Goal: Information Seeking & Learning: Learn about a topic

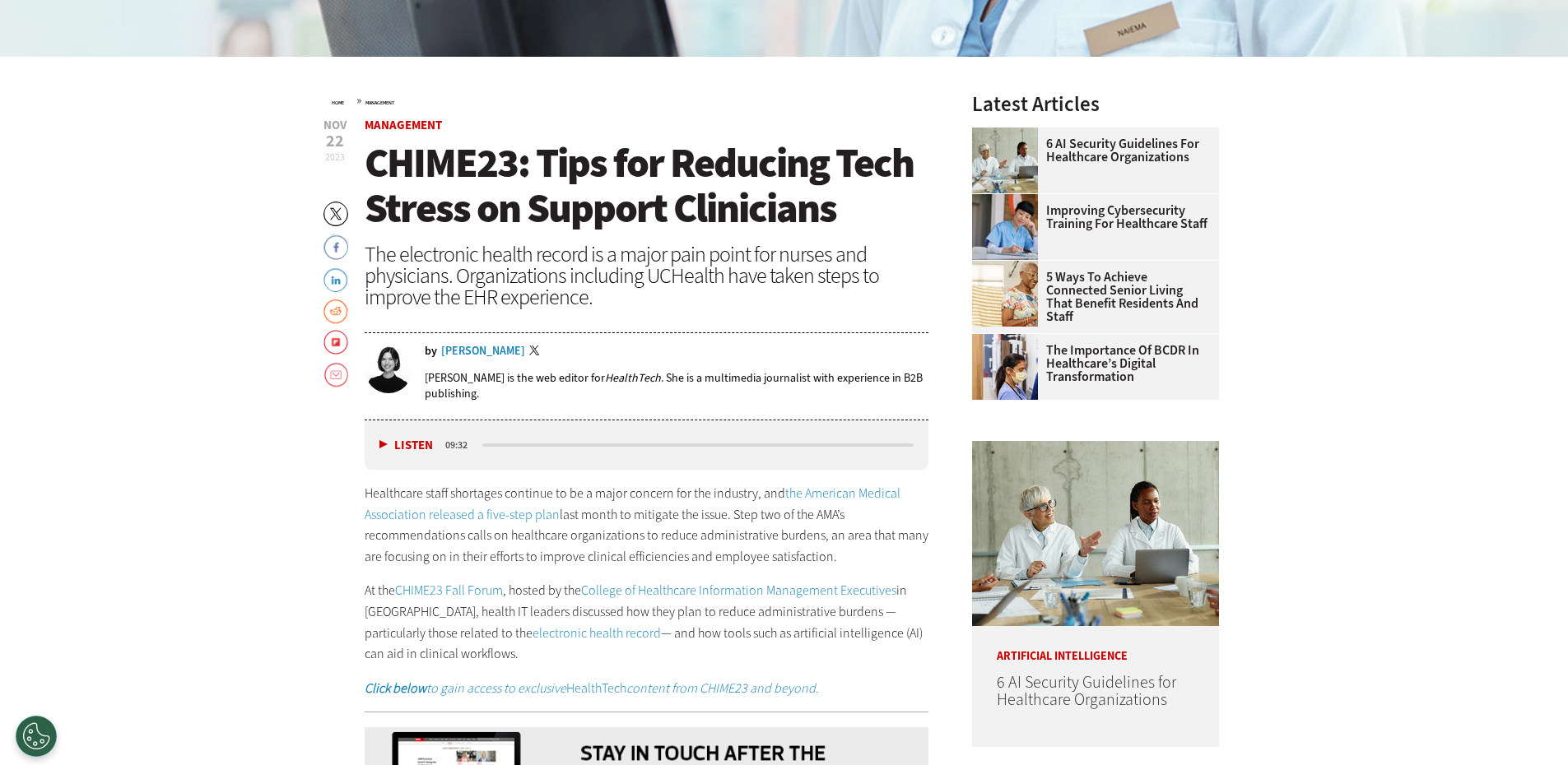
click at [466, 539] on p "Healthcare staff shortages continue to be a major concern for the industry, and…" at bounding box center [647, 524] width 565 height 84
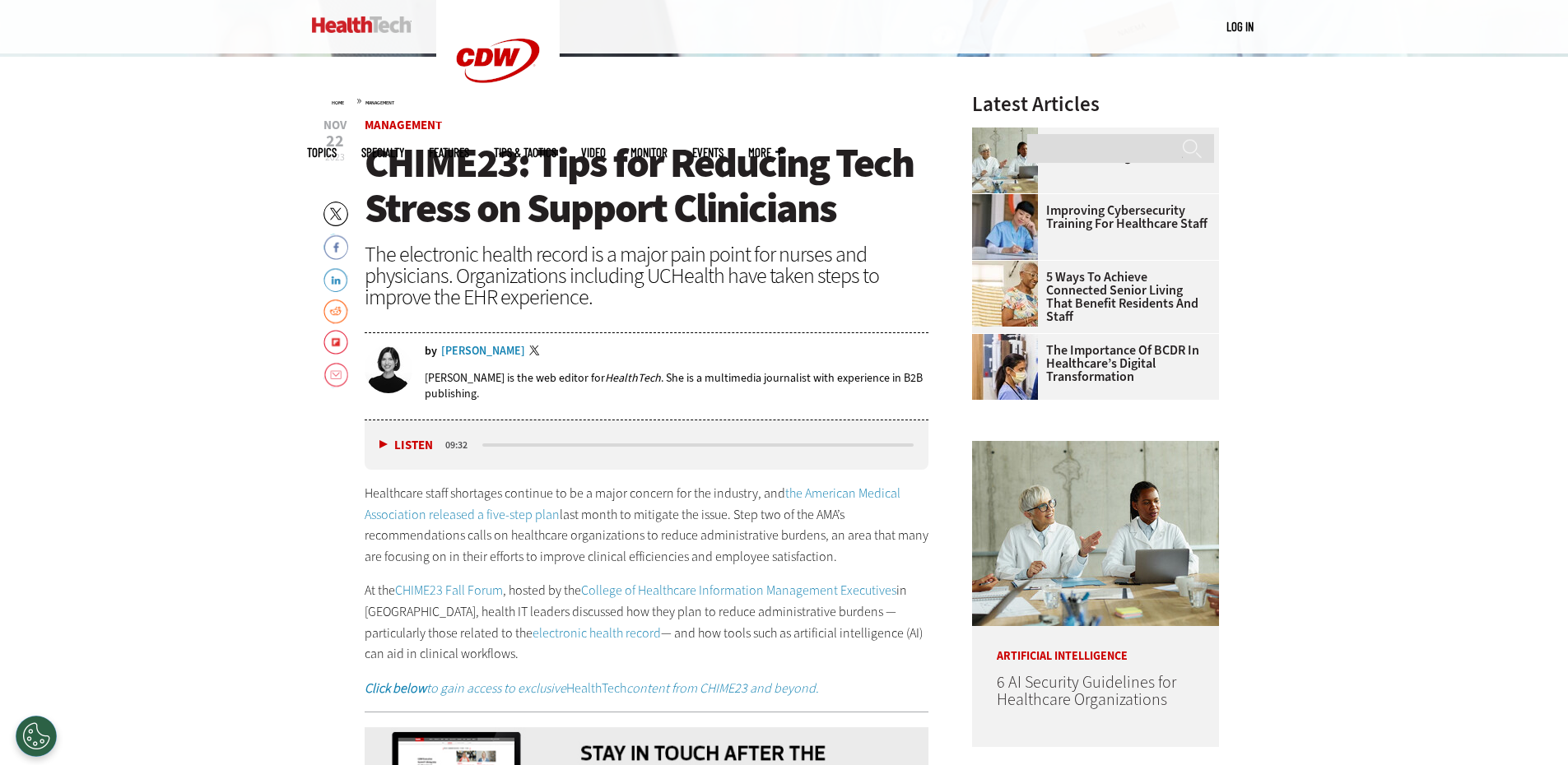
scroll to position [1047, 0]
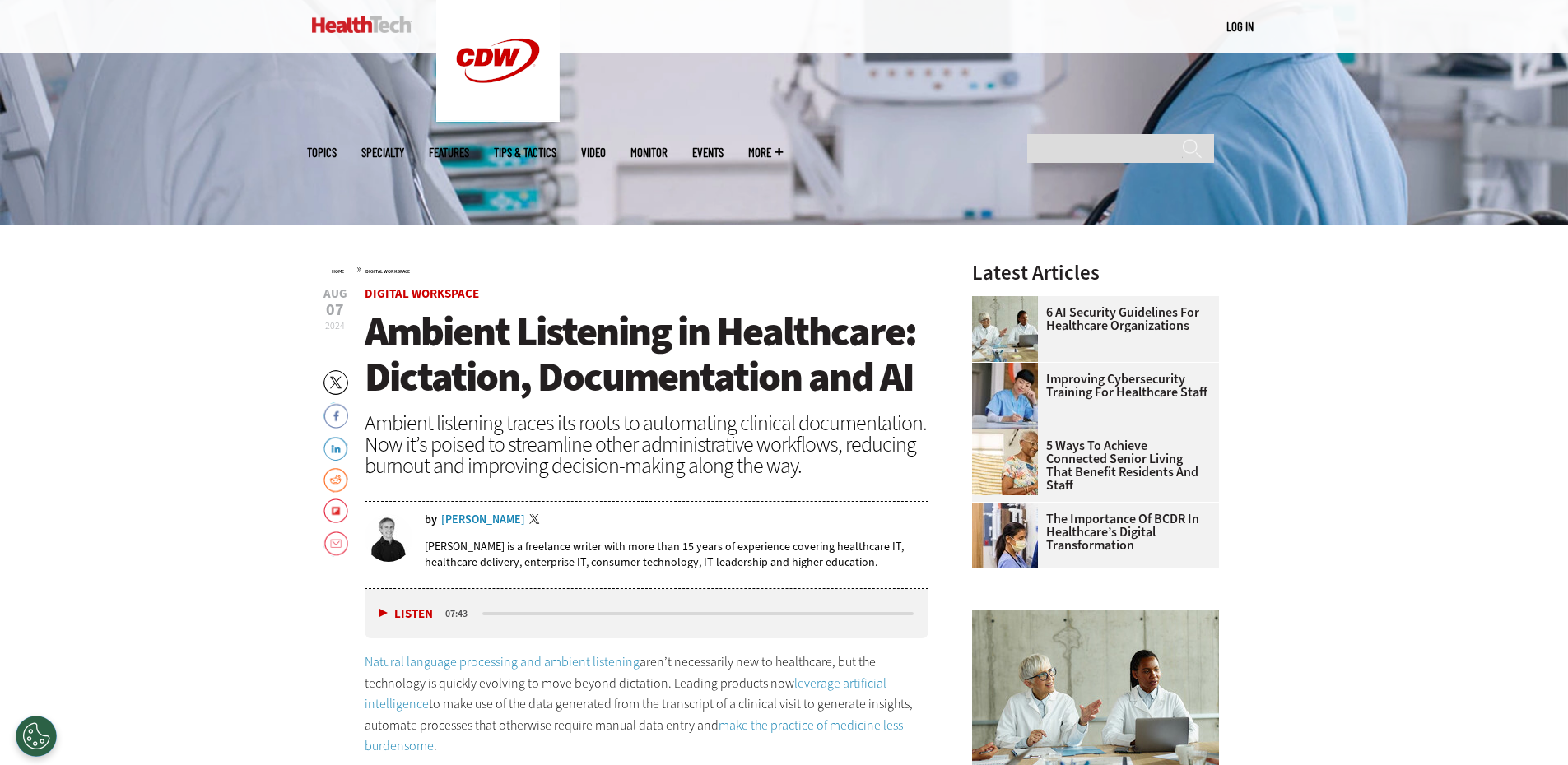
scroll to position [740, 0]
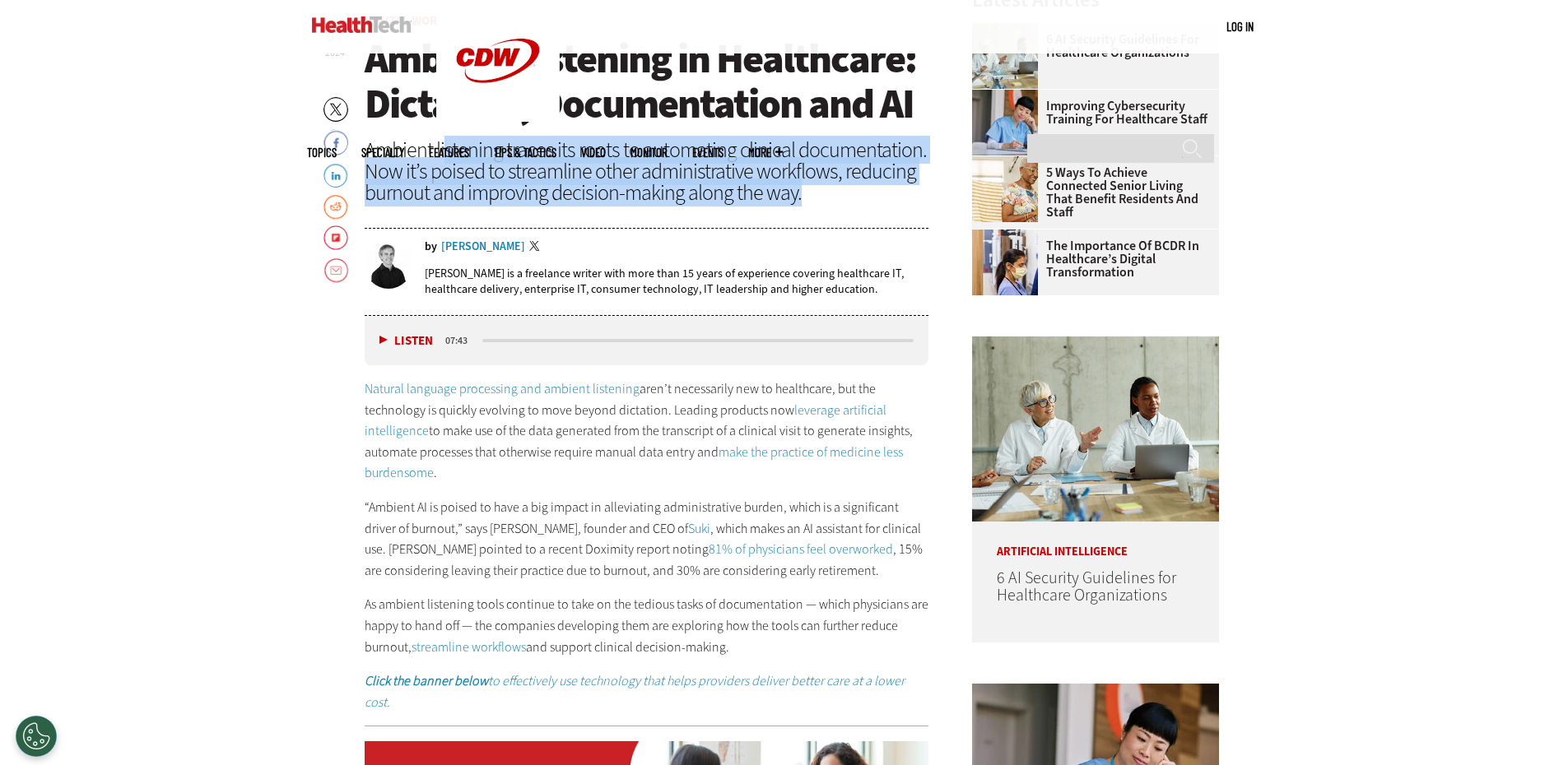
drag, startPoint x: 443, startPoint y: 151, endPoint x: 799, endPoint y: 225, distance: 363.6
click at [799, 199] on div "Ambient listening traces its roots to automating clinical documentation. Now it…" at bounding box center [647, 171] width 565 height 64
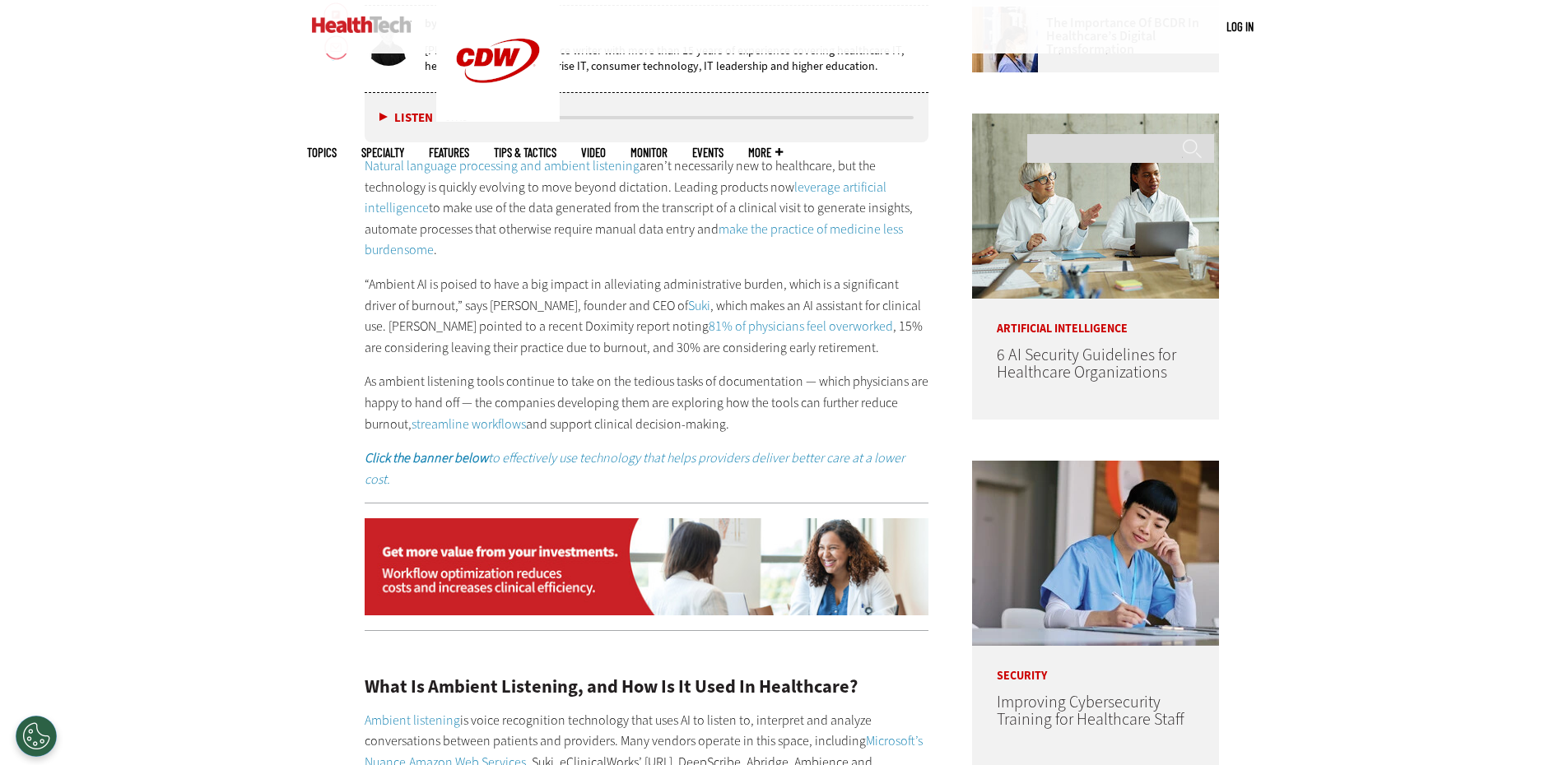
scroll to position [987, 0]
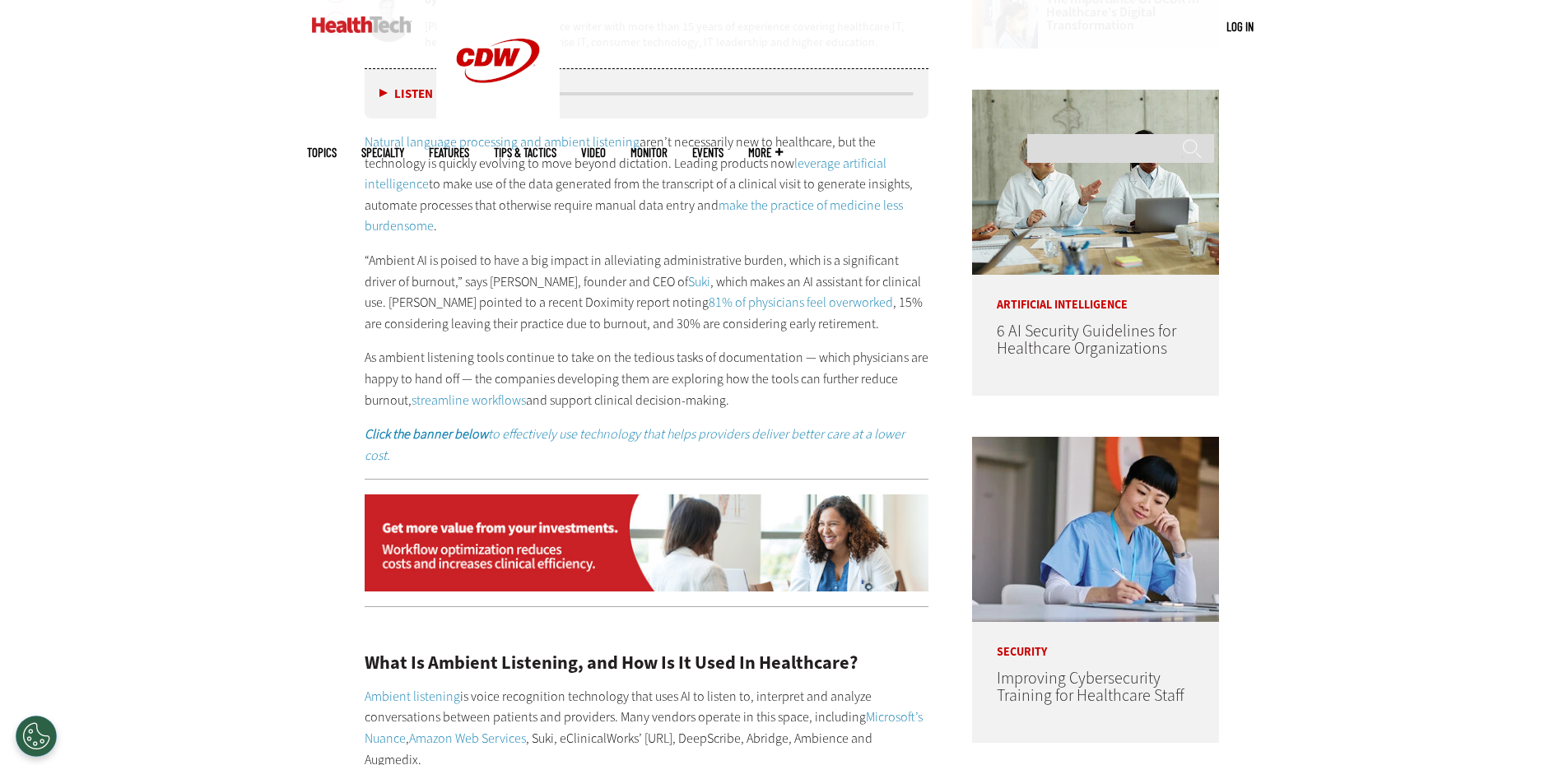
click at [581, 366] on p "As ambient listening tools continue to take on the tedious tasks of documentati…" at bounding box center [647, 379] width 565 height 64
click at [627, 369] on p "As ambient listening tools continue to take on the tedious tasks of documentati…" at bounding box center [647, 379] width 565 height 64
click at [646, 318] on p "“Ambient AI is poised to have a big impact in alleviating administrative burden…" at bounding box center [647, 291] width 565 height 84
drag, startPoint x: 1527, startPoint y: 45, endPoint x: 1538, endPoint y: 8, distance: 38.6
click at [1528, 43] on div "MENU Log in Mobile menu Topics Artificial Intelligence Cloud Data Analytics Dat…" at bounding box center [784, 26] width 1568 height 54
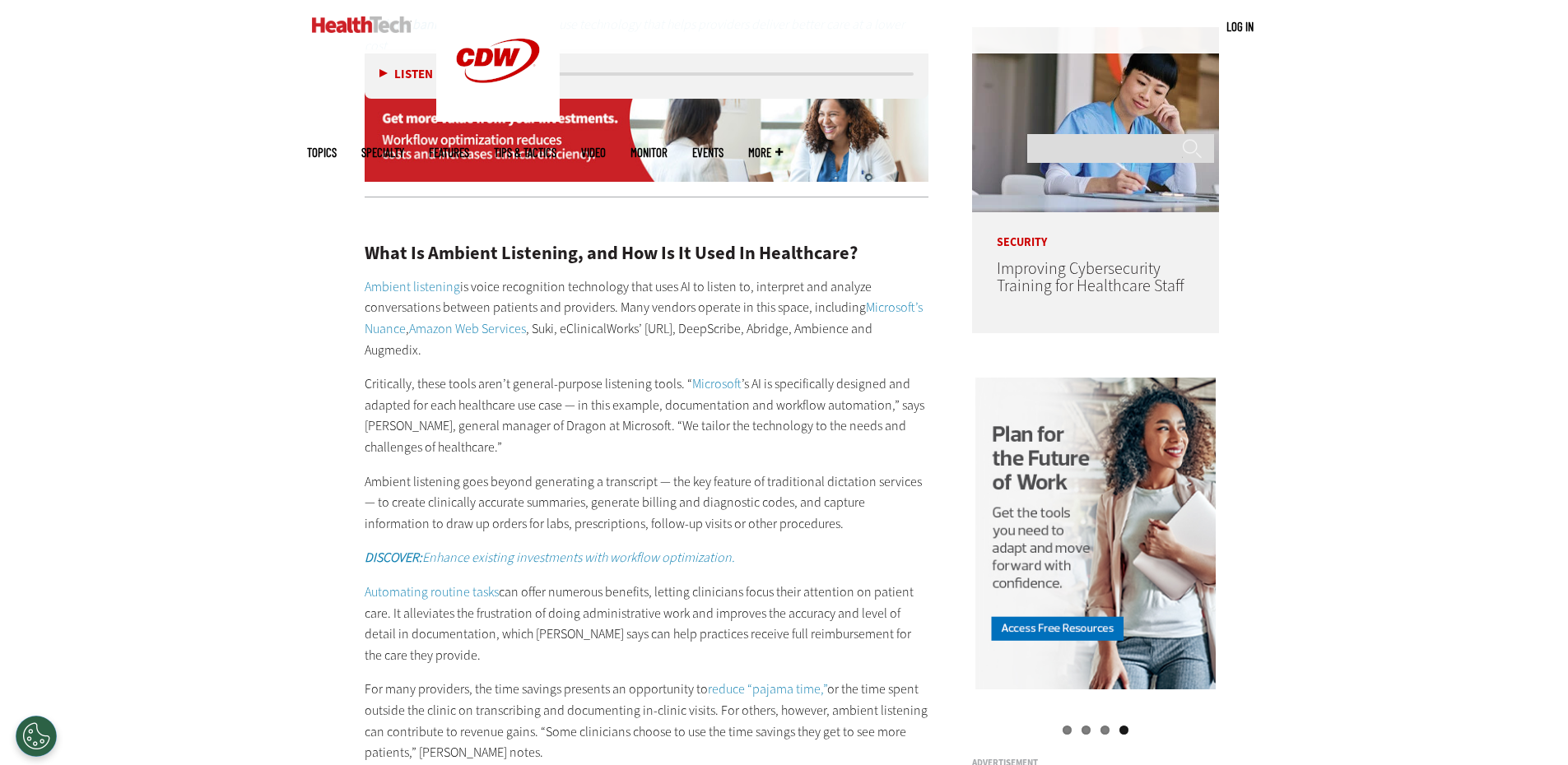
scroll to position [1399, 0]
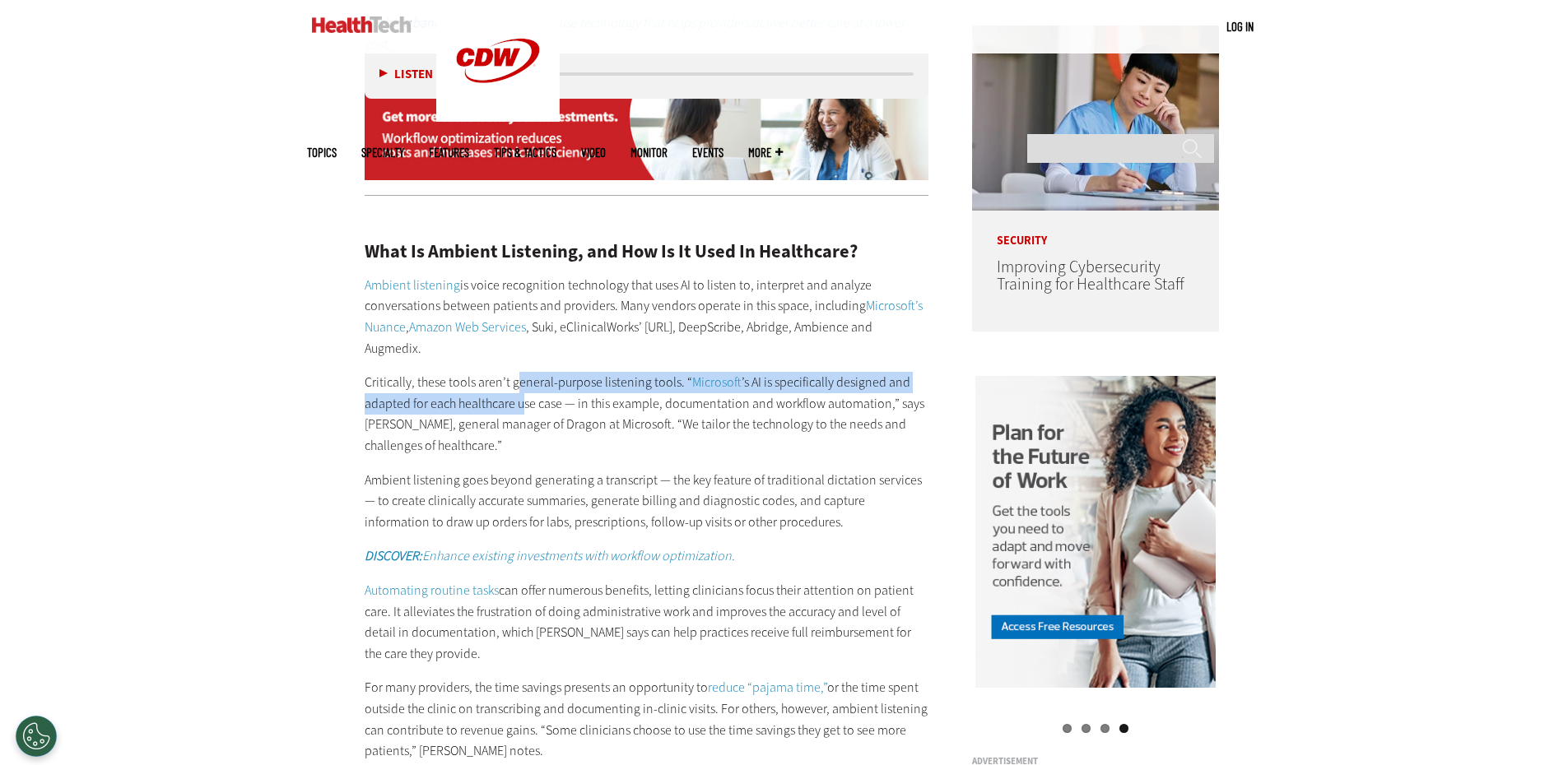
drag, startPoint x: 516, startPoint y: 367, endPoint x: 522, endPoint y: 392, distance: 25.7
click at [522, 392] on p "Critically, these tools aren’t general-purpose listening tools. “ Microsoft ’s …" at bounding box center [647, 413] width 565 height 84
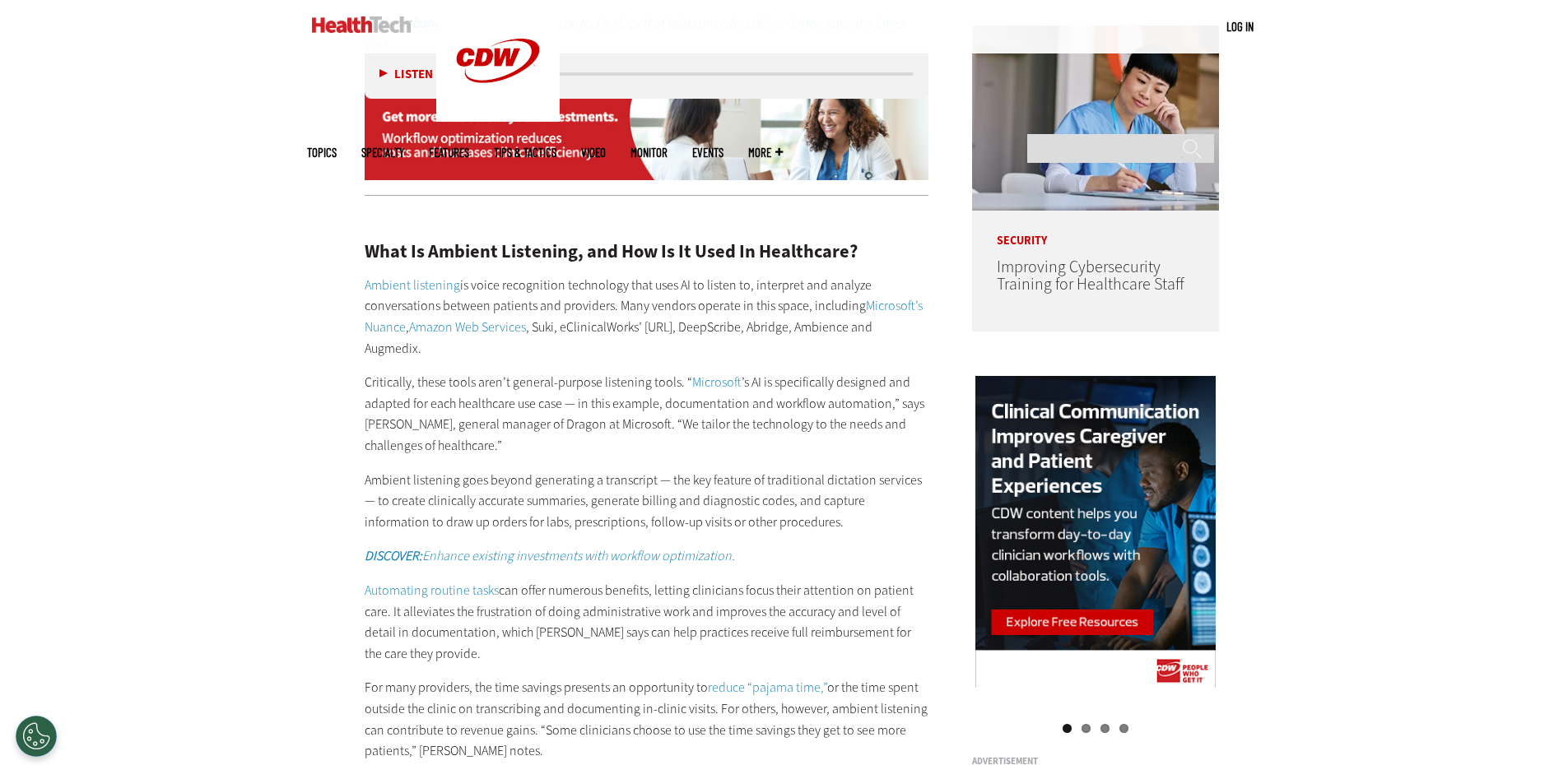
click at [532, 416] on p "Critically, these tools aren’t general-purpose listening tools. “ Microsoft ’s …" at bounding box center [647, 413] width 565 height 84
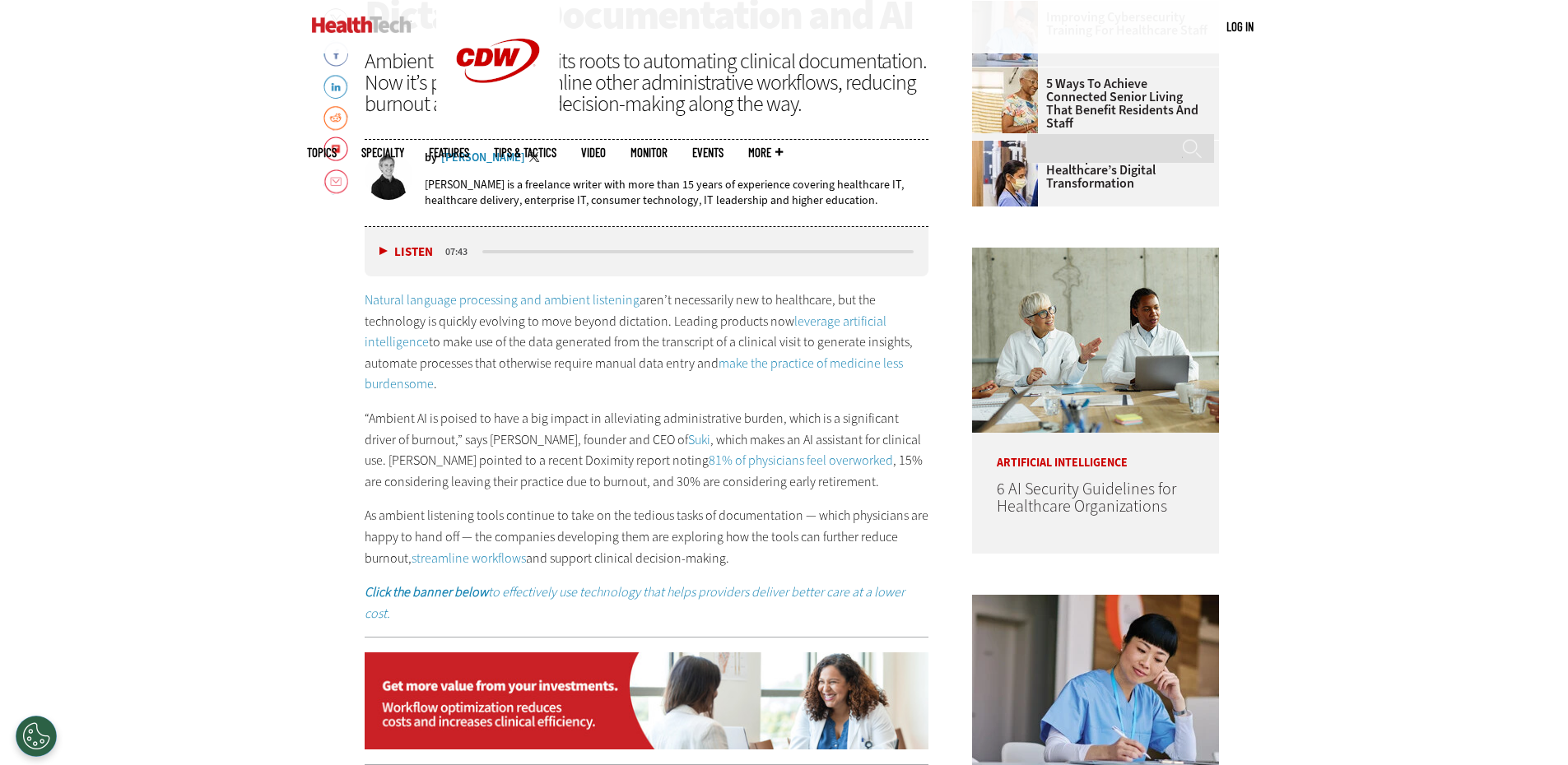
scroll to position [822, 0]
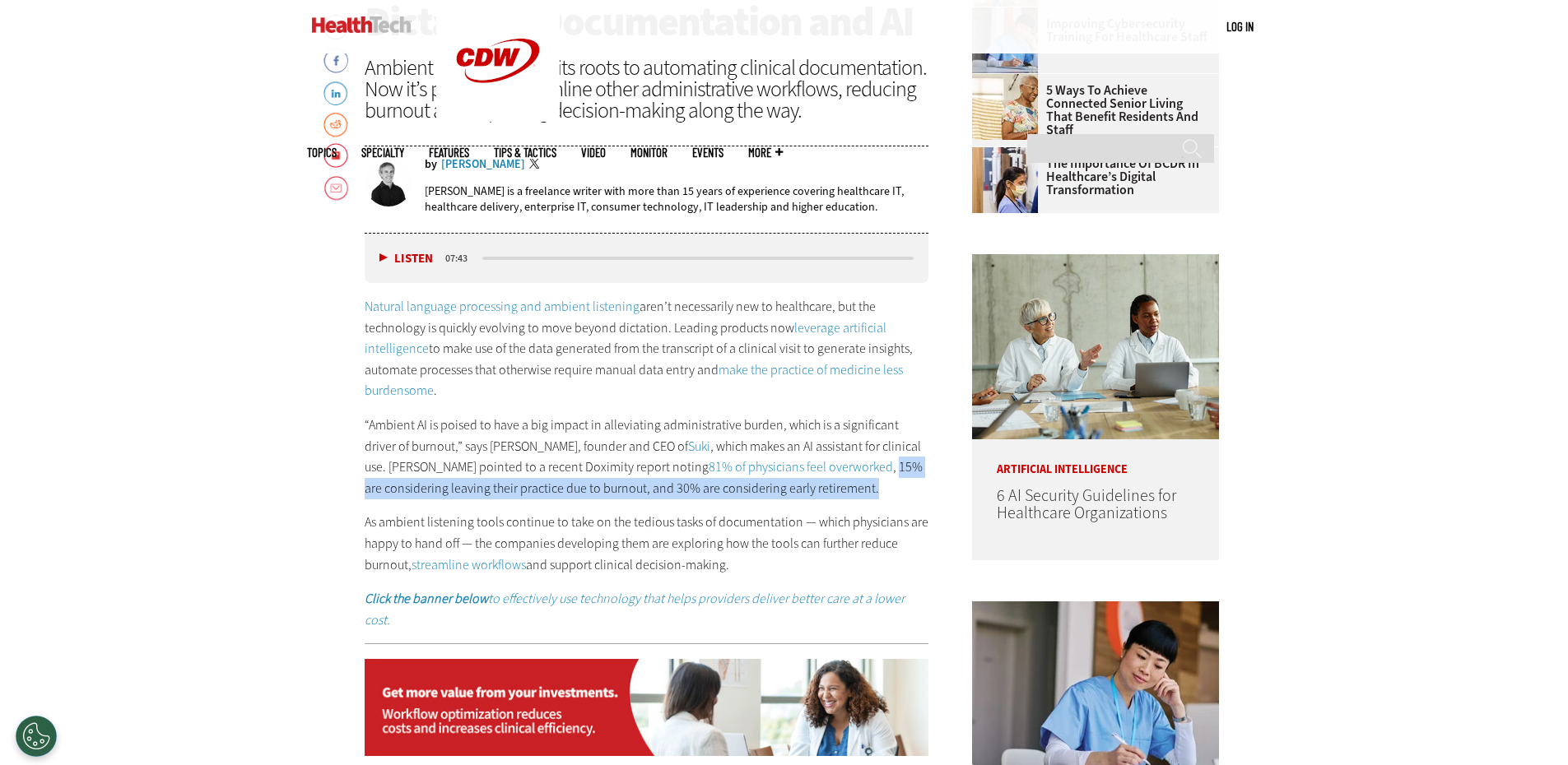
drag, startPoint x: 780, startPoint y: 465, endPoint x: 784, endPoint y: 482, distance: 17.5
click at [784, 482] on p "“Ambient AI is poised to have a big impact in alleviating administrative burden…" at bounding box center [647, 456] width 565 height 84
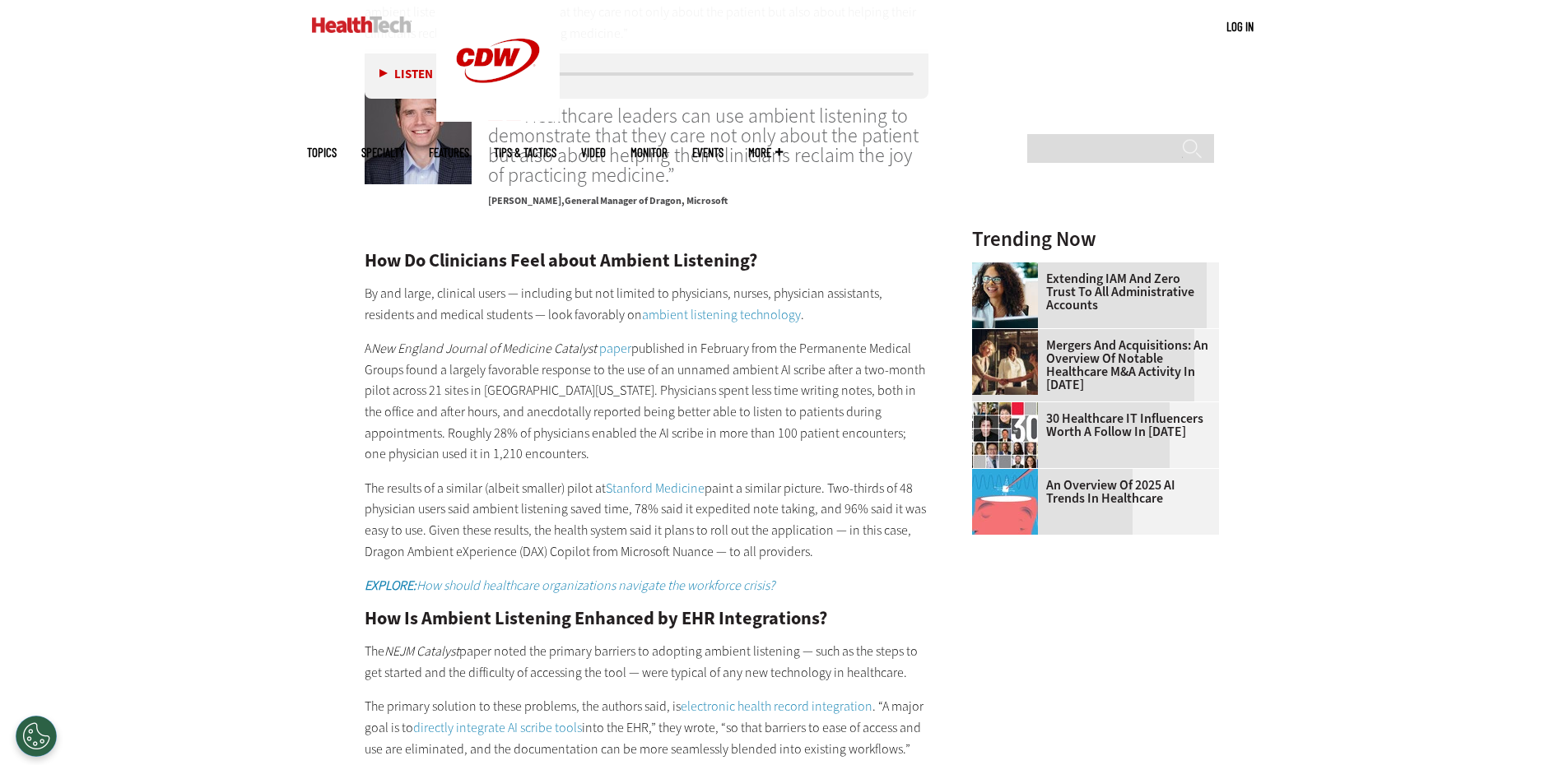
scroll to position [2222, 0]
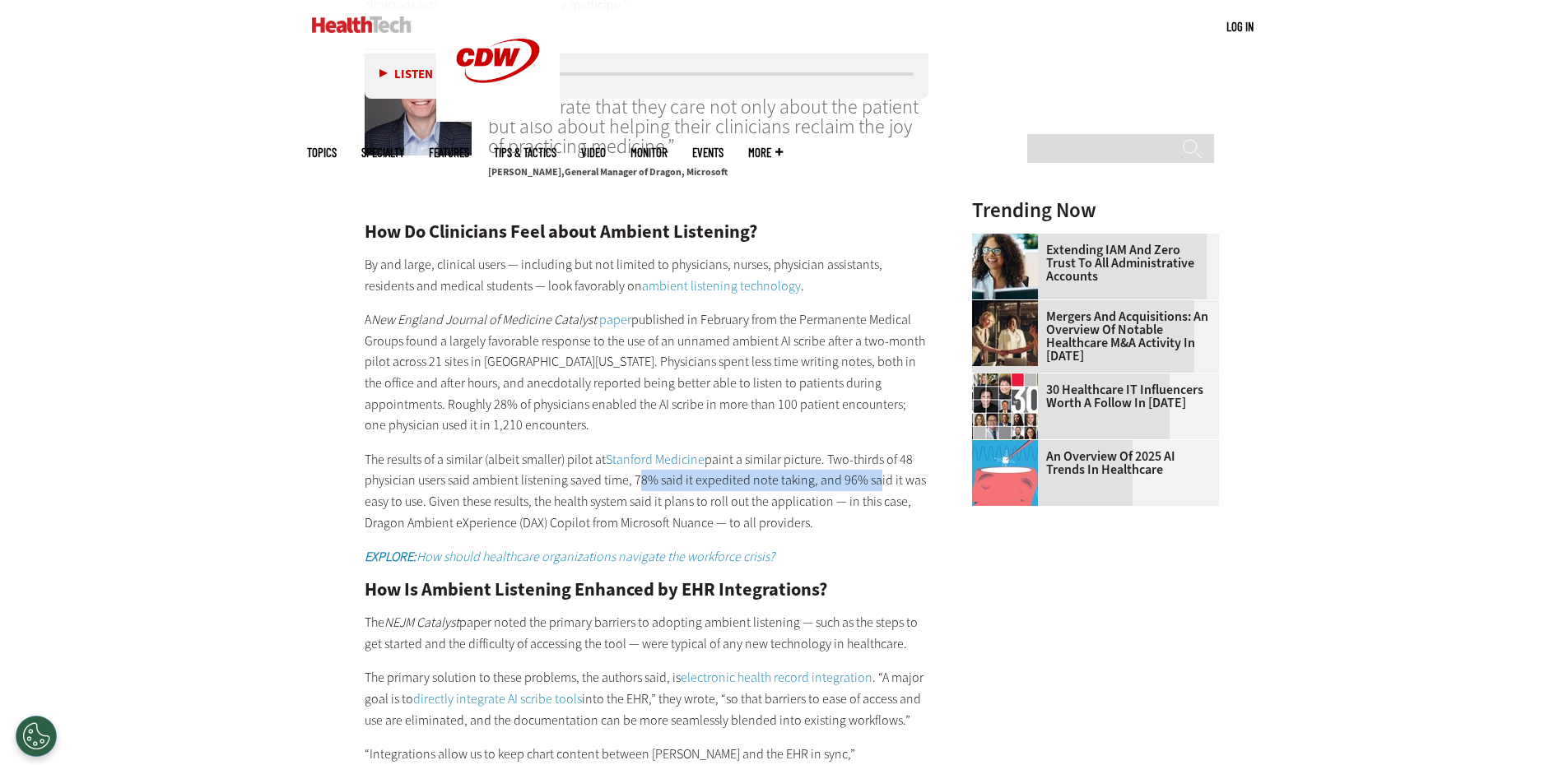
drag, startPoint x: 634, startPoint y: 439, endPoint x: 867, endPoint y: 444, distance: 233.1
click at [867, 449] on p "The results of a similar (albeit smaller) pilot at Stanford Medicine paint a si…" at bounding box center [647, 491] width 565 height 84
drag, startPoint x: 433, startPoint y: 425, endPoint x: 563, endPoint y: 424, distance: 130.0
click at [561, 449] on p "The results of a similar (albeit smaller) pilot at Stanford Medicine paint a si…" at bounding box center [647, 491] width 565 height 84
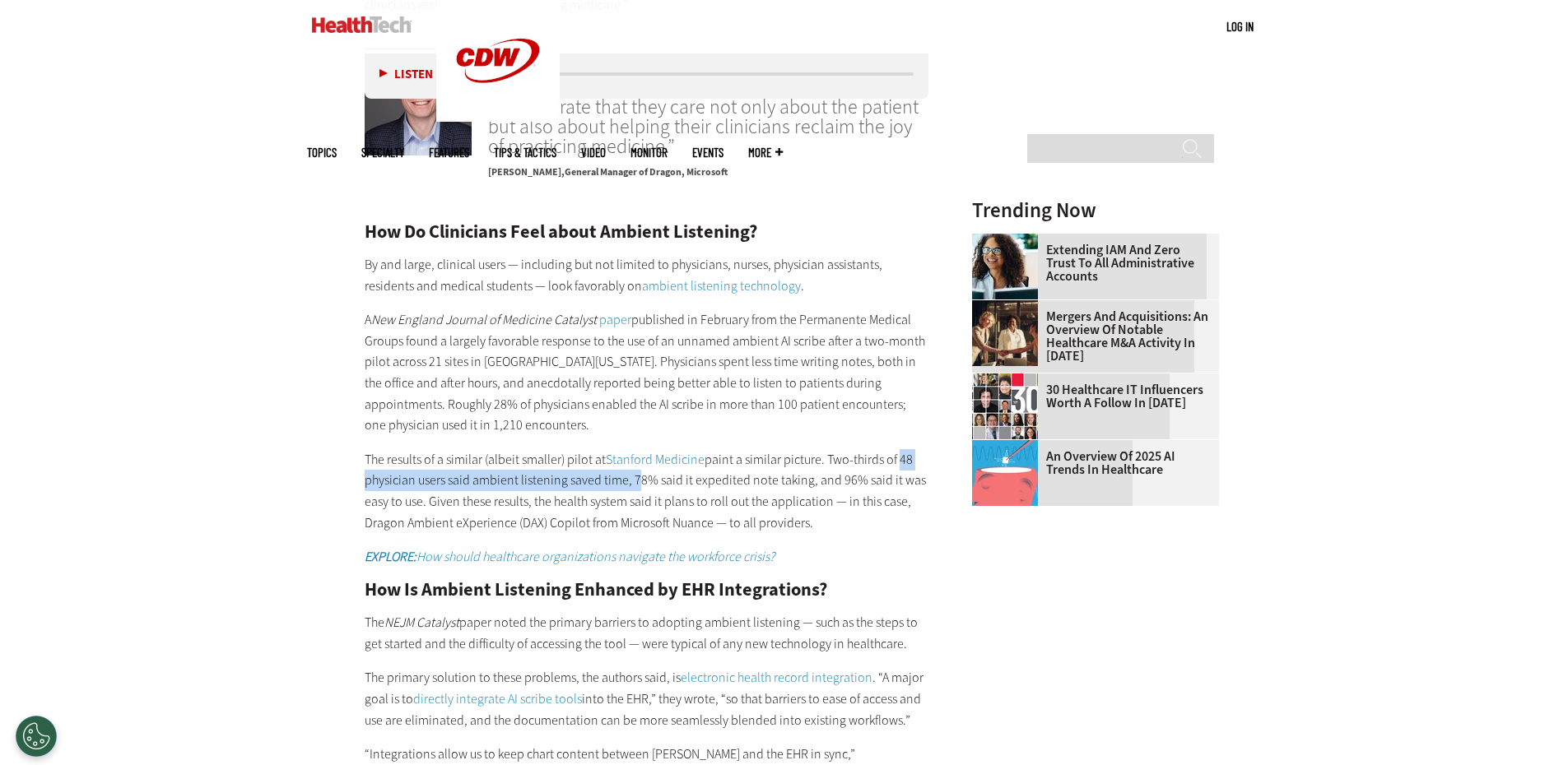
drag, startPoint x: 897, startPoint y: 416, endPoint x: 633, endPoint y: 447, distance: 265.8
click at [633, 449] on p "The results of a similar (albeit smaller) pilot at Stanford Medicine paint a si…" at bounding box center [647, 491] width 565 height 84
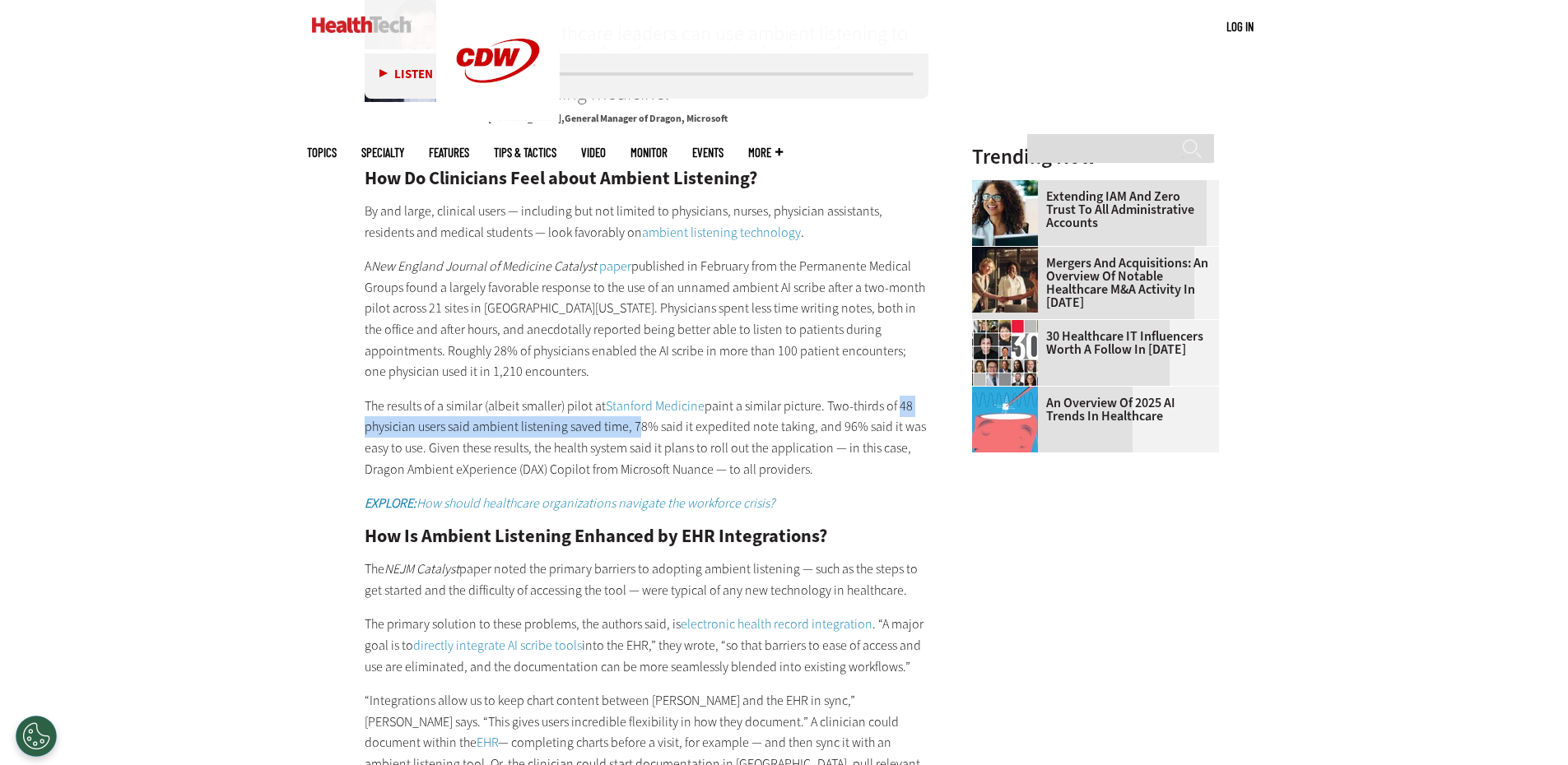
scroll to position [2304, 0]
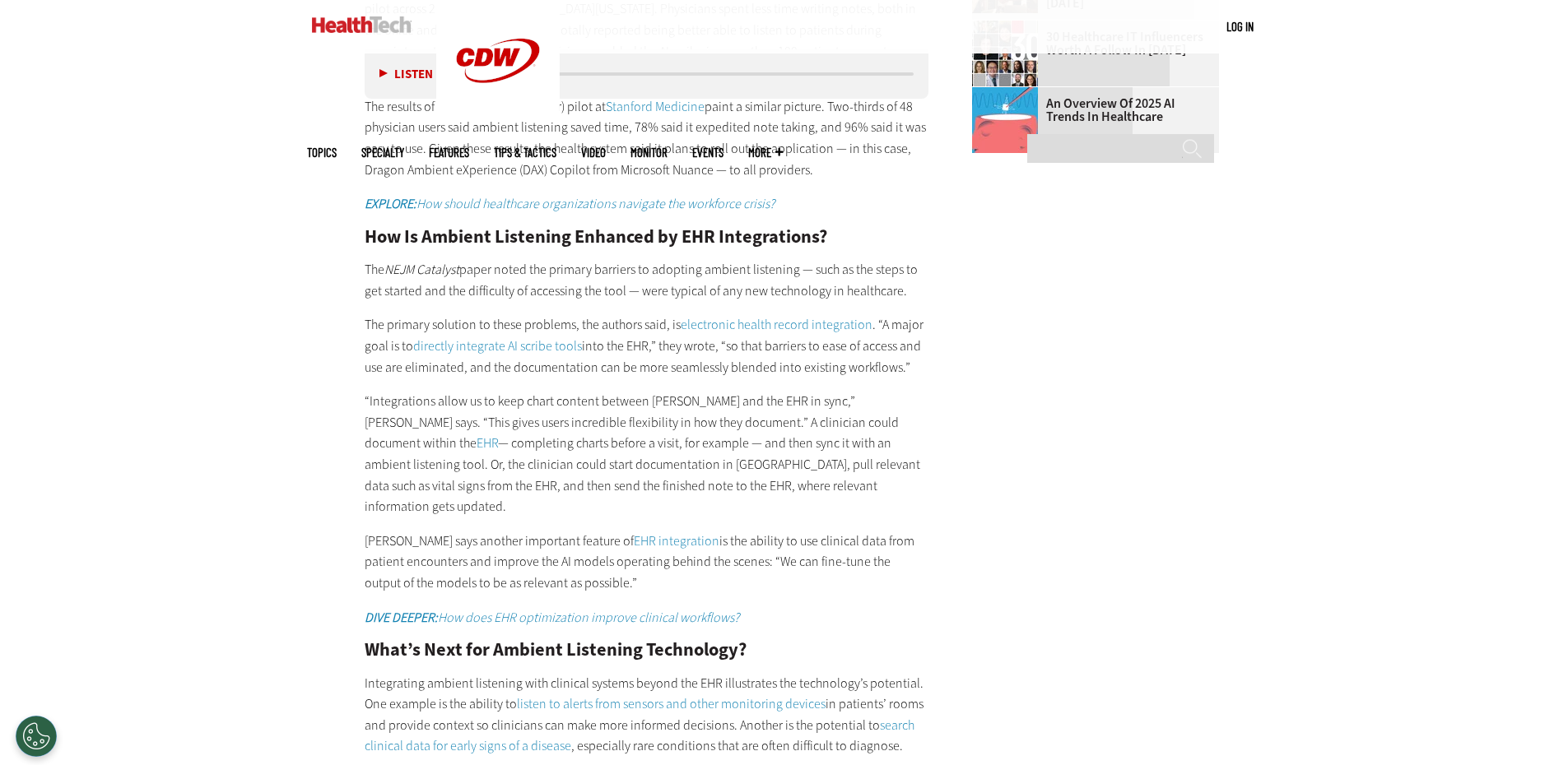
scroll to position [2715, 0]
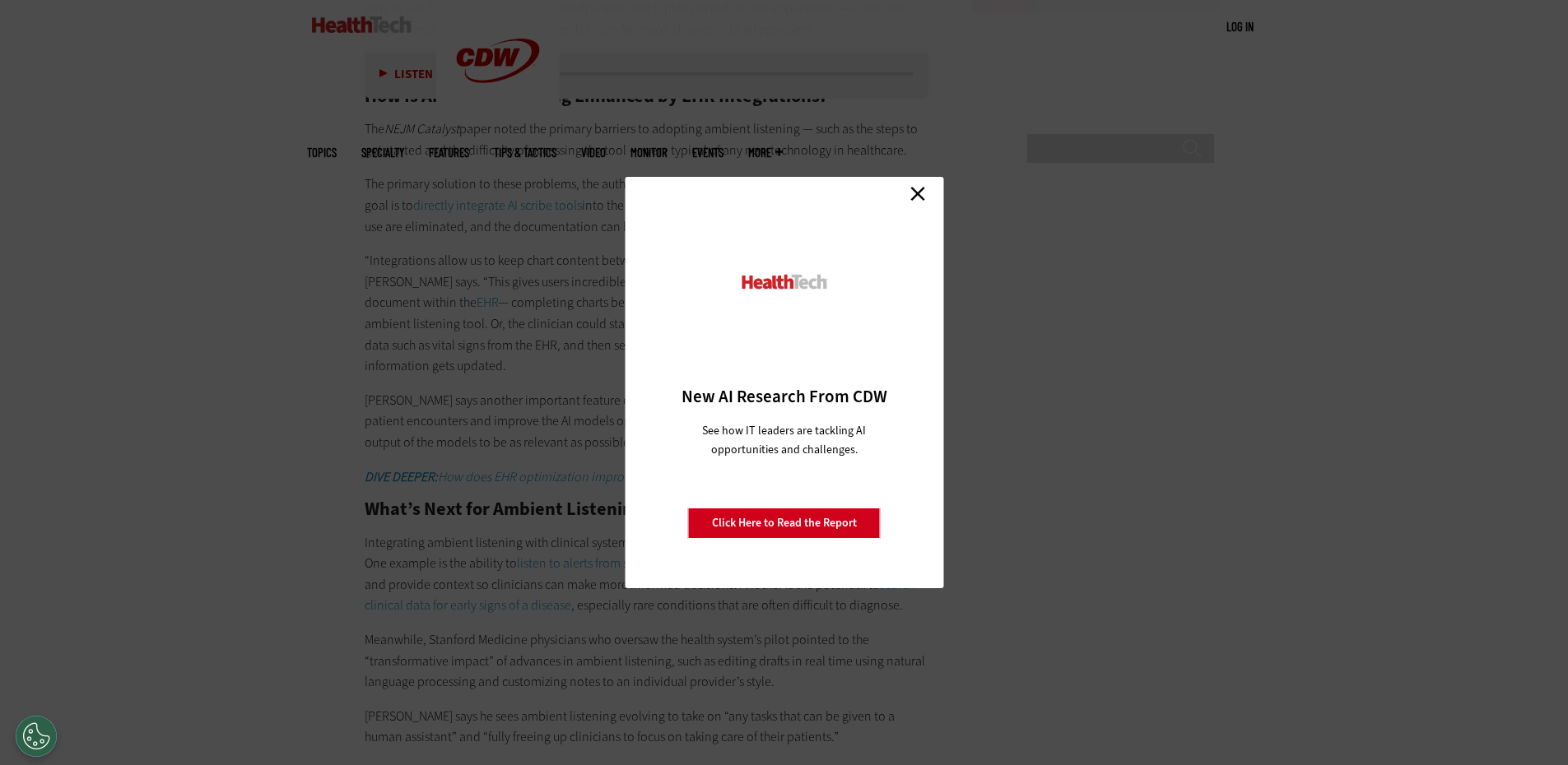
click at [914, 193] on link "Close" at bounding box center [918, 193] width 25 height 25
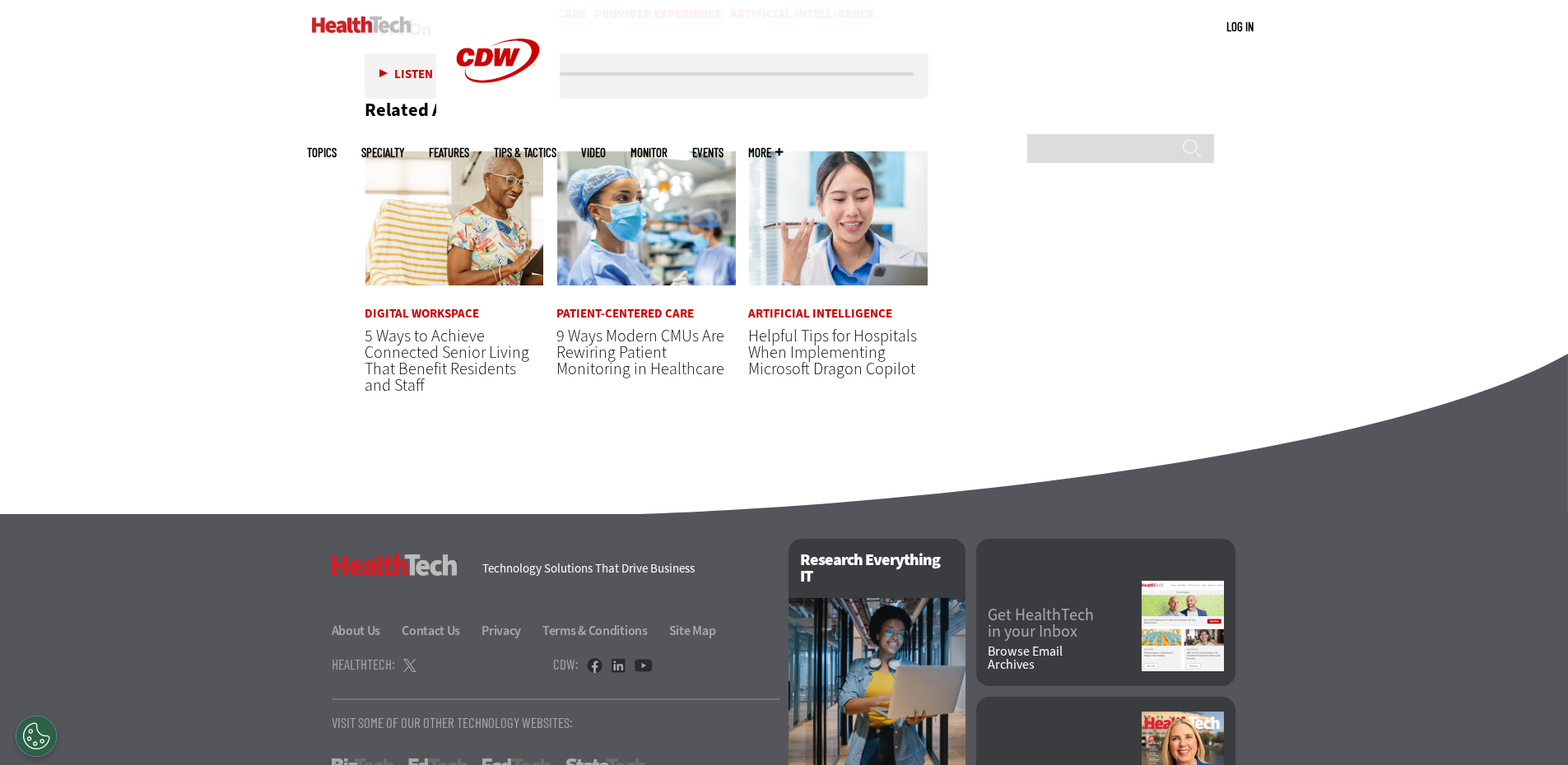
scroll to position [3784, 0]
